Goal: Task Accomplishment & Management: Use online tool/utility

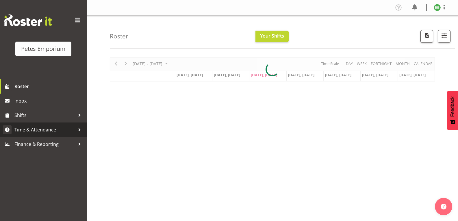
click at [61, 130] on span "Time & Attendance" at bounding box center [44, 129] width 61 height 9
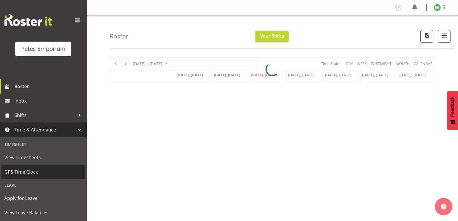
click at [37, 174] on span "GPS Time Clock" at bounding box center [43, 172] width 78 height 9
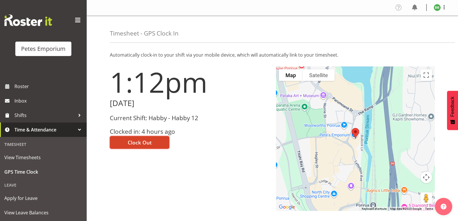
click at [140, 147] on button "Clock Out" at bounding box center [140, 142] width 60 height 13
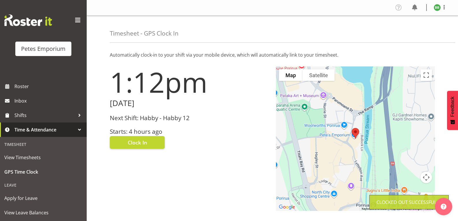
click at [438, 7] on img at bounding box center [437, 7] width 7 height 7
click at [413, 34] on link "Log Out" at bounding box center [419, 30] width 55 height 10
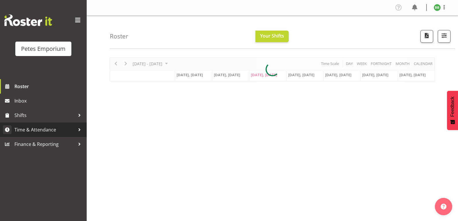
click at [68, 134] on span "Time & Attendance" at bounding box center [44, 129] width 61 height 9
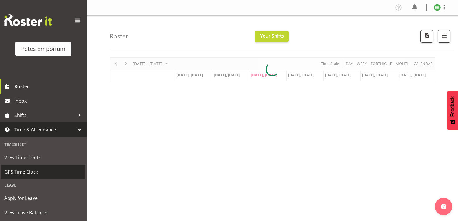
click at [40, 174] on span "GPS Time Clock" at bounding box center [43, 172] width 78 height 9
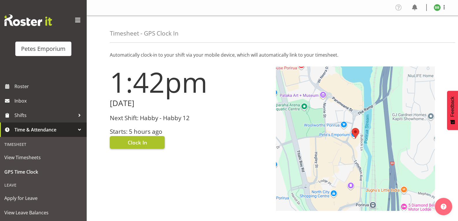
click at [129, 145] on span "Clock In" at bounding box center [137, 143] width 19 height 8
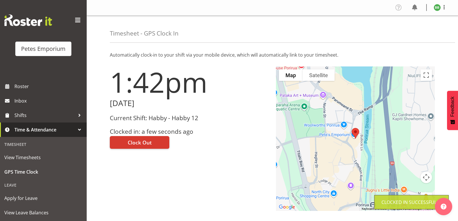
click at [438, 8] on img at bounding box center [437, 7] width 7 height 7
click at [416, 32] on link "Log Out" at bounding box center [419, 30] width 55 height 10
